Goal: Navigation & Orientation: Find specific page/section

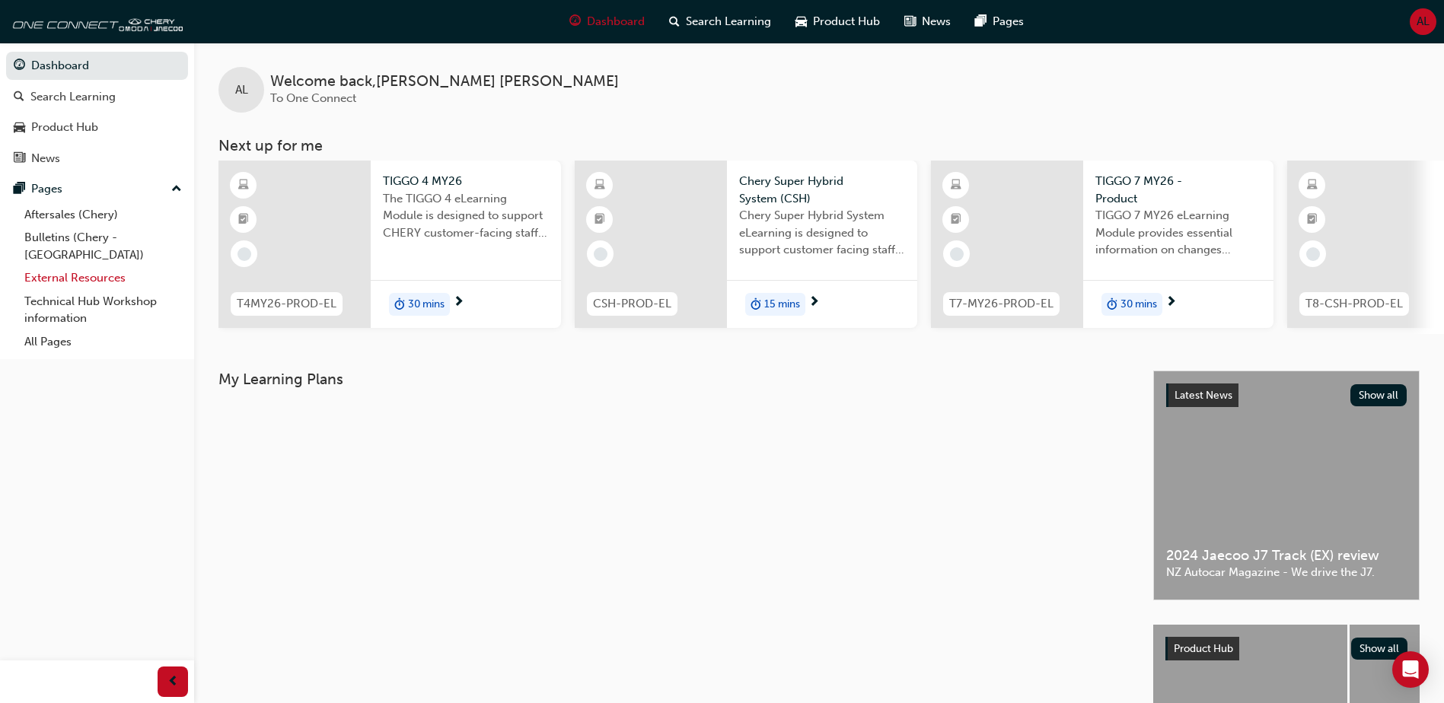
click at [69, 266] on link "External Resources" at bounding box center [103, 278] width 170 height 24
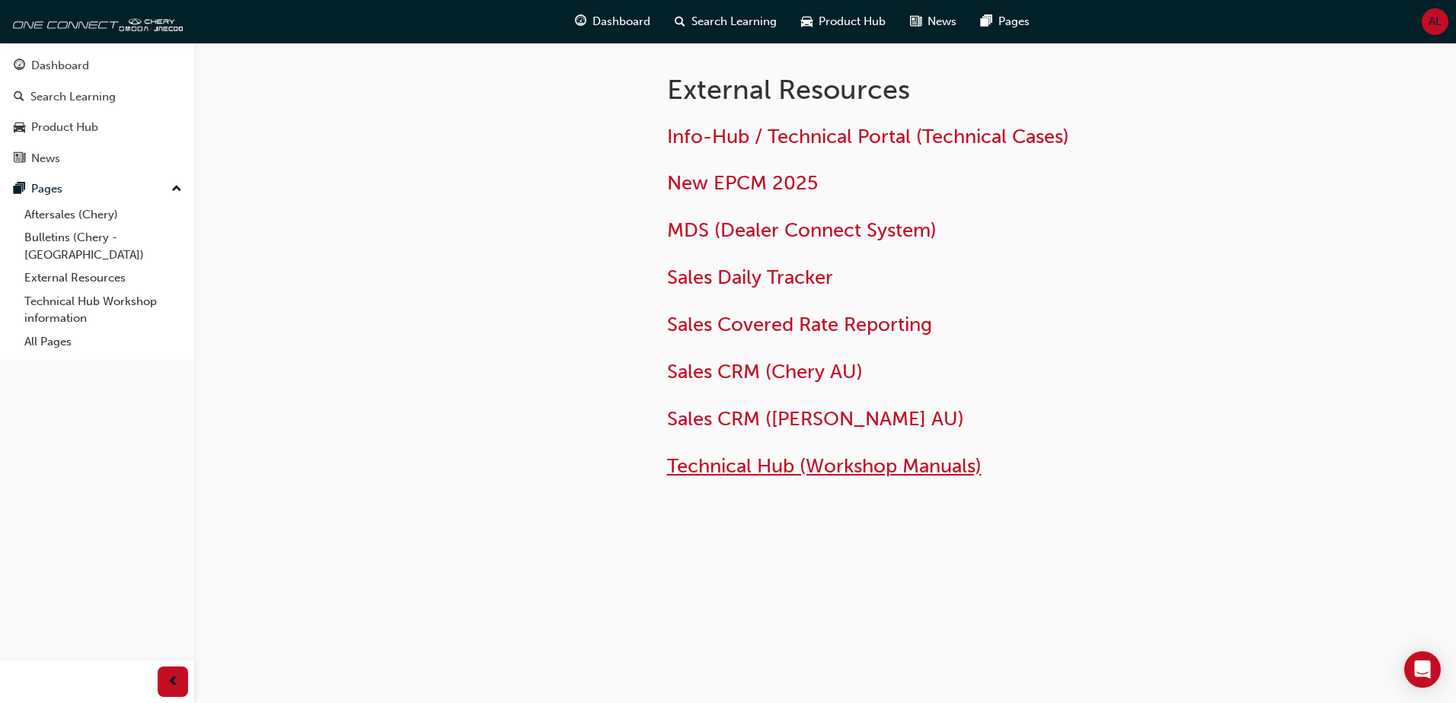
click at [765, 468] on span "Technical Hub (Workshop Manuals)" at bounding box center [824, 467] width 314 height 24
click at [72, 236] on link "Bulletins (Chery - [GEOGRAPHIC_DATA])" at bounding box center [103, 246] width 170 height 40
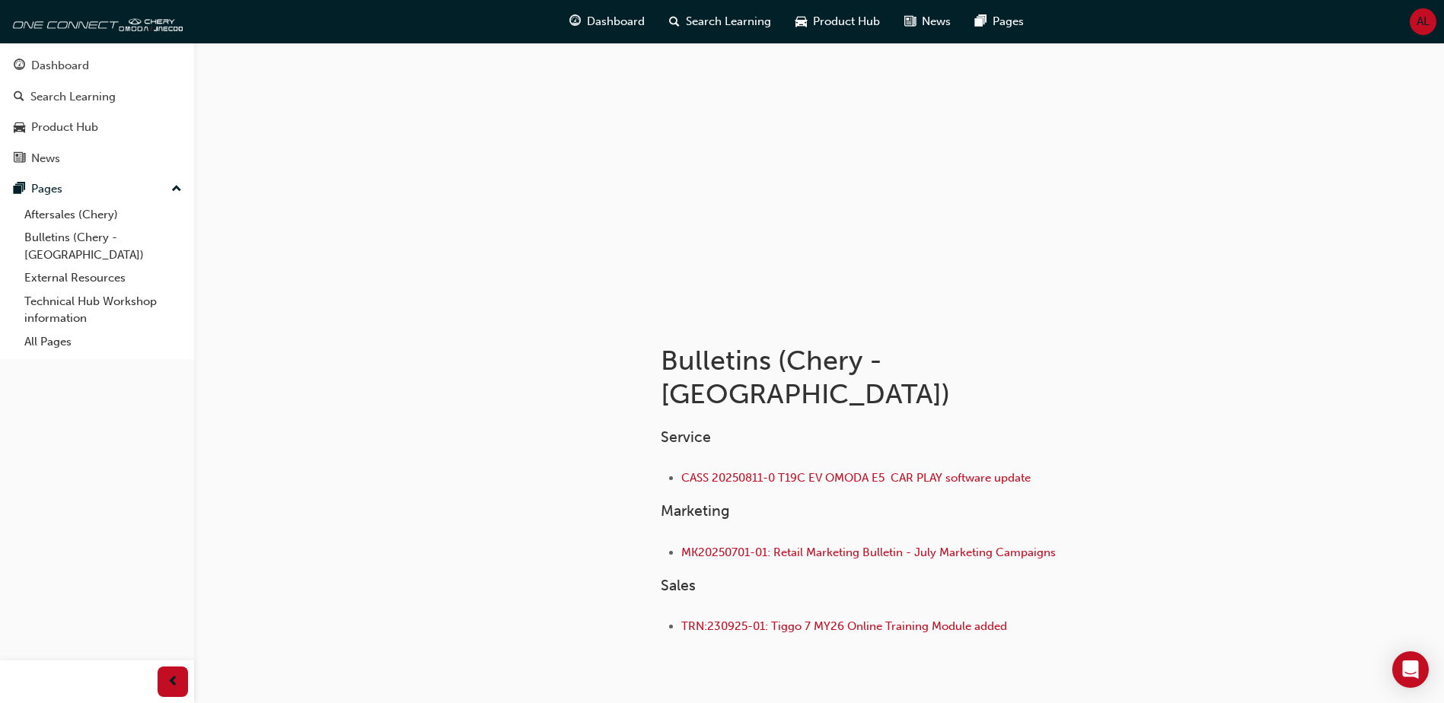
scroll to position [84, 0]
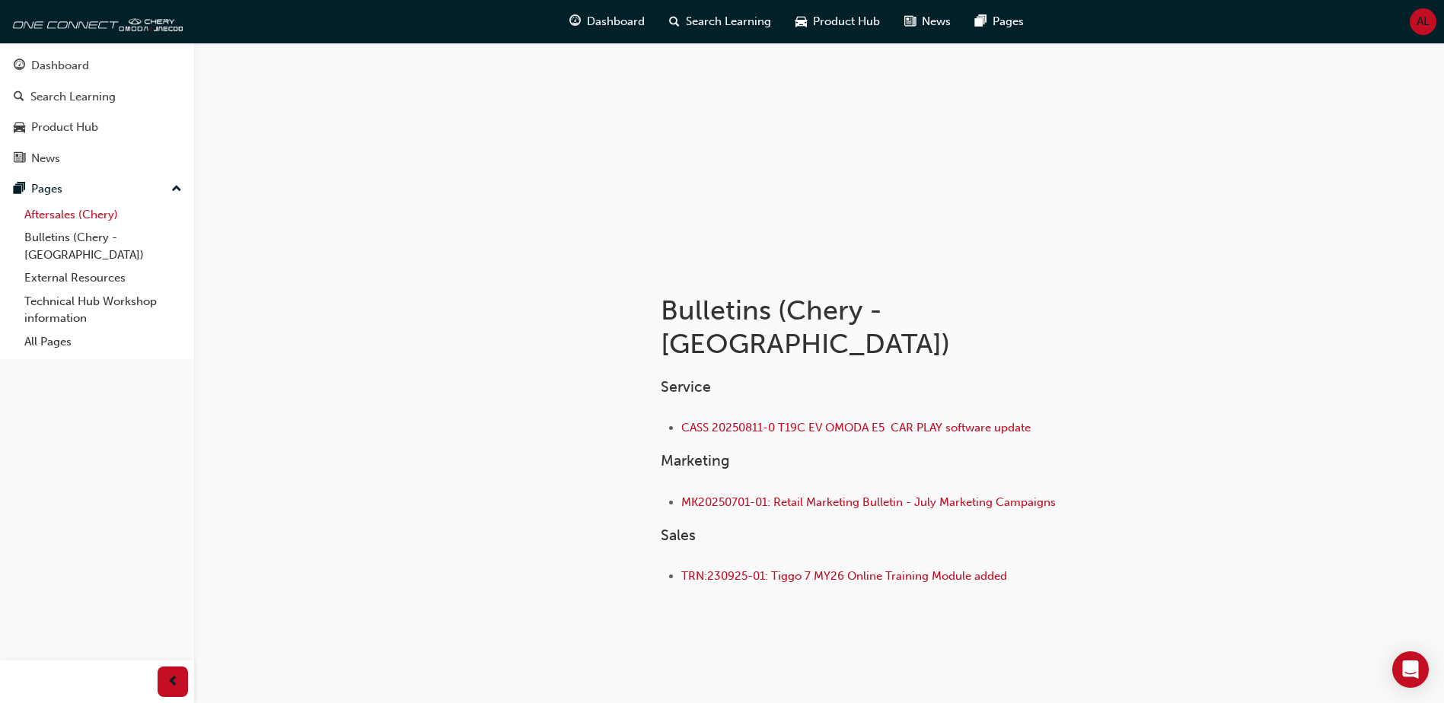
click at [56, 215] on link "Aftersales (Chery)" at bounding box center [103, 215] width 170 height 24
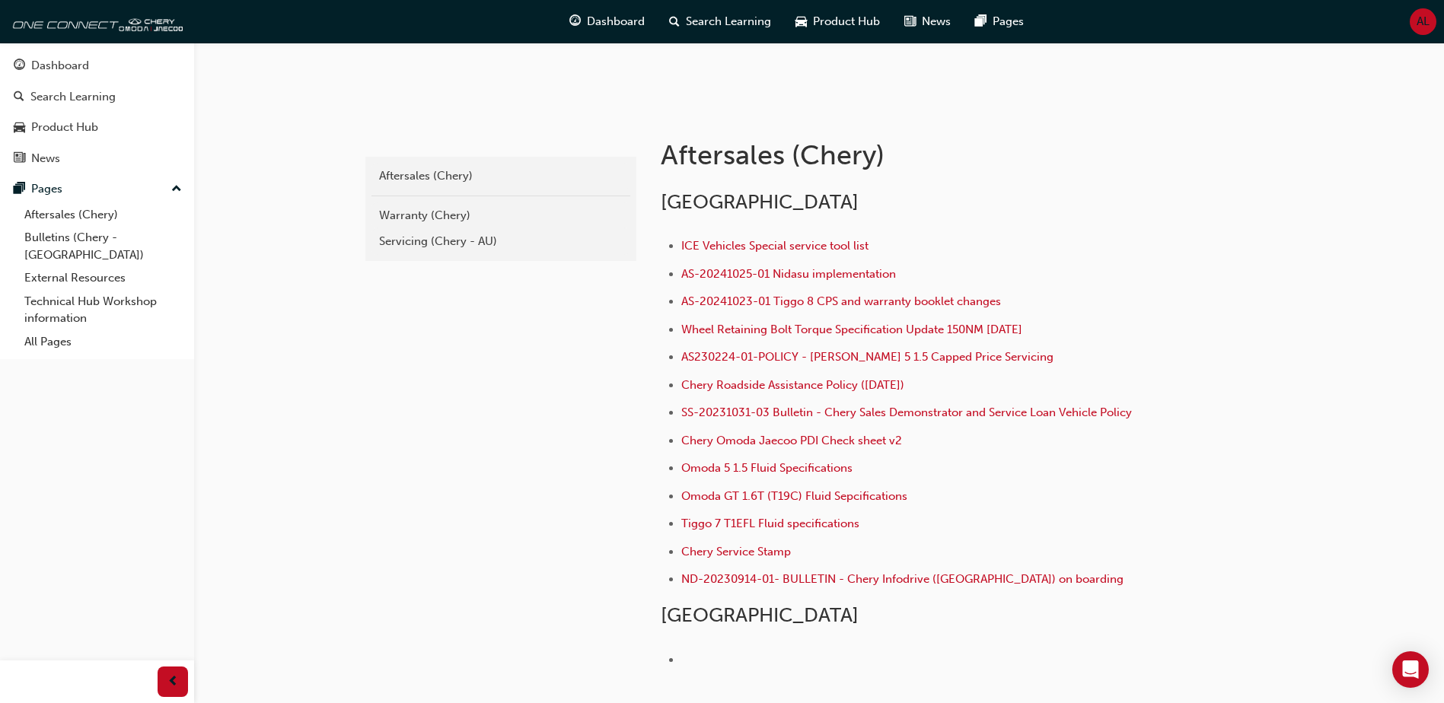
scroll to position [218, 0]
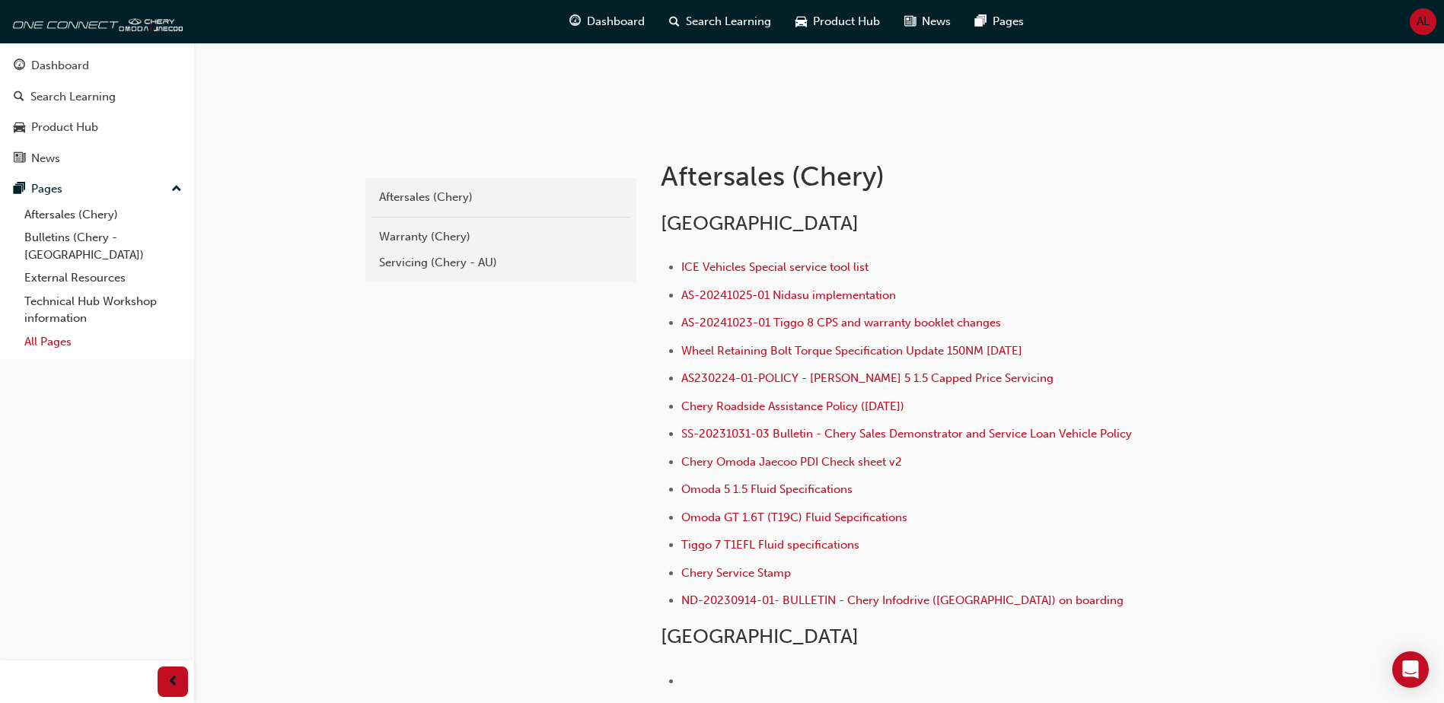
click at [32, 330] on link "All Pages" at bounding box center [103, 342] width 170 height 24
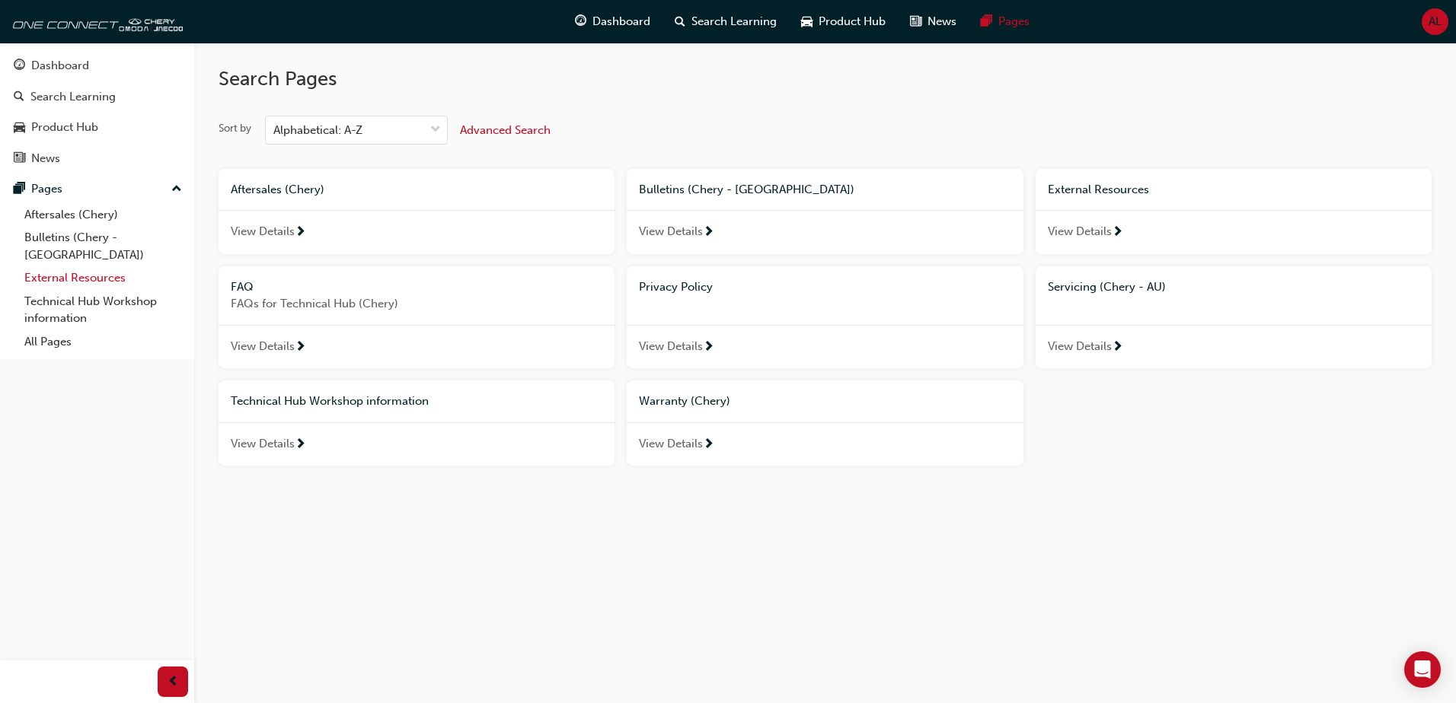
click at [79, 266] on link "External Resources" at bounding box center [103, 278] width 170 height 24
